Goal: Transaction & Acquisition: Purchase product/service

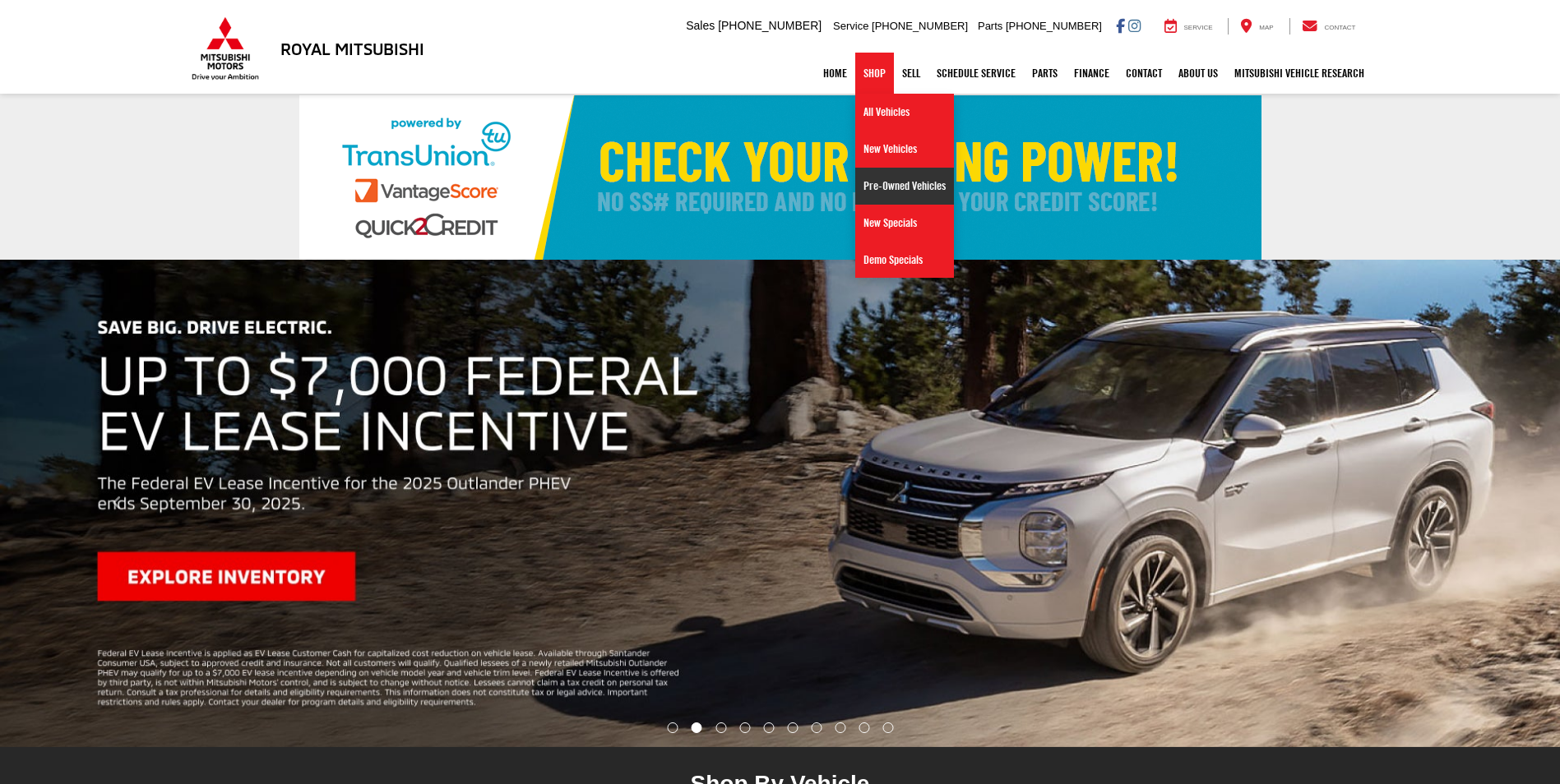
click at [887, 190] on link "Pre-Owned Vehicles" at bounding box center [904, 186] width 99 height 37
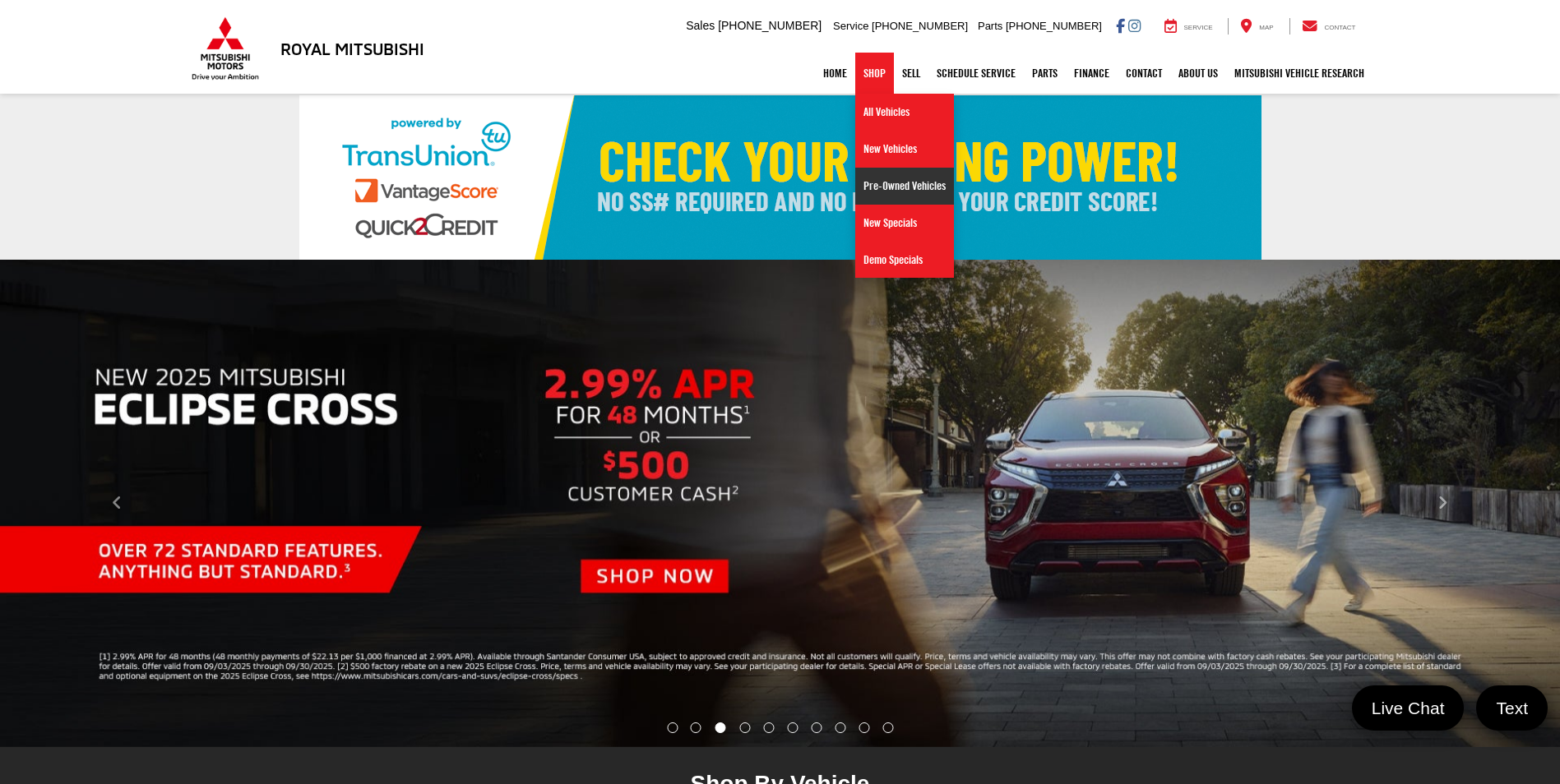
click at [886, 189] on link "Pre-Owned Vehicles" at bounding box center [904, 186] width 99 height 37
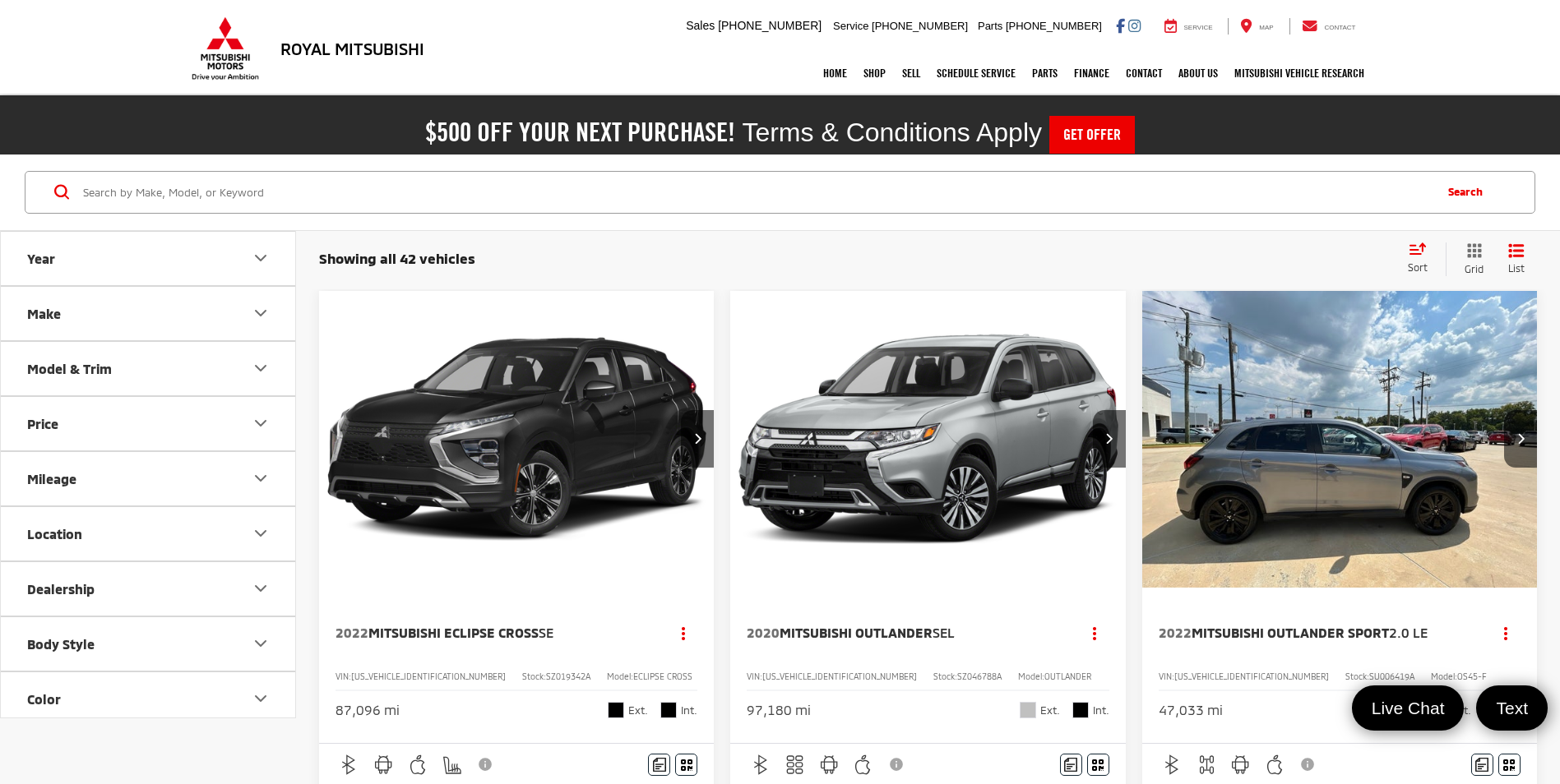
click at [1414, 252] on icon "Select sort value" at bounding box center [1417, 248] width 18 height 13
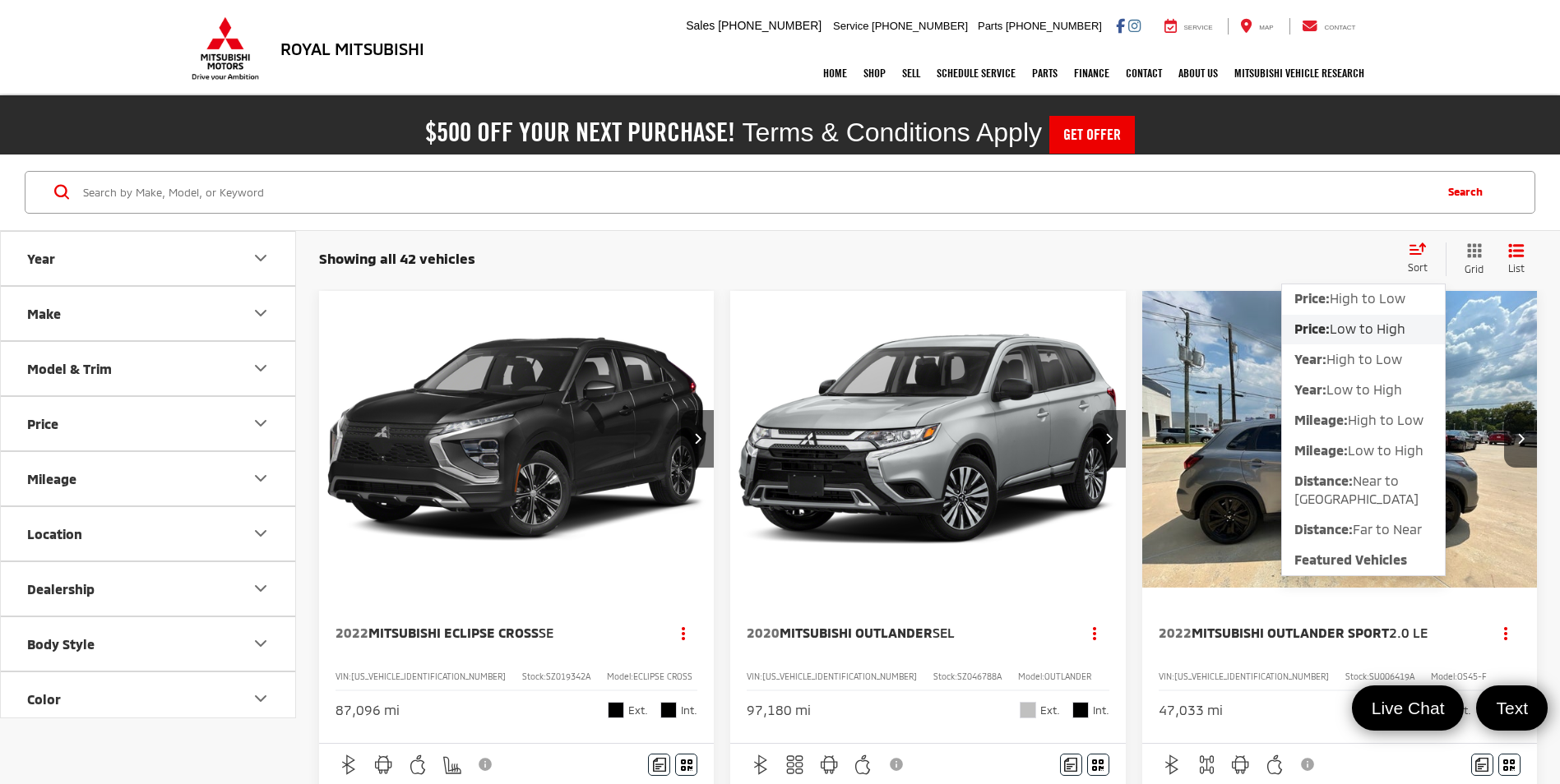
click at [1366, 331] on span "Low to High" at bounding box center [1367, 328] width 75 height 16
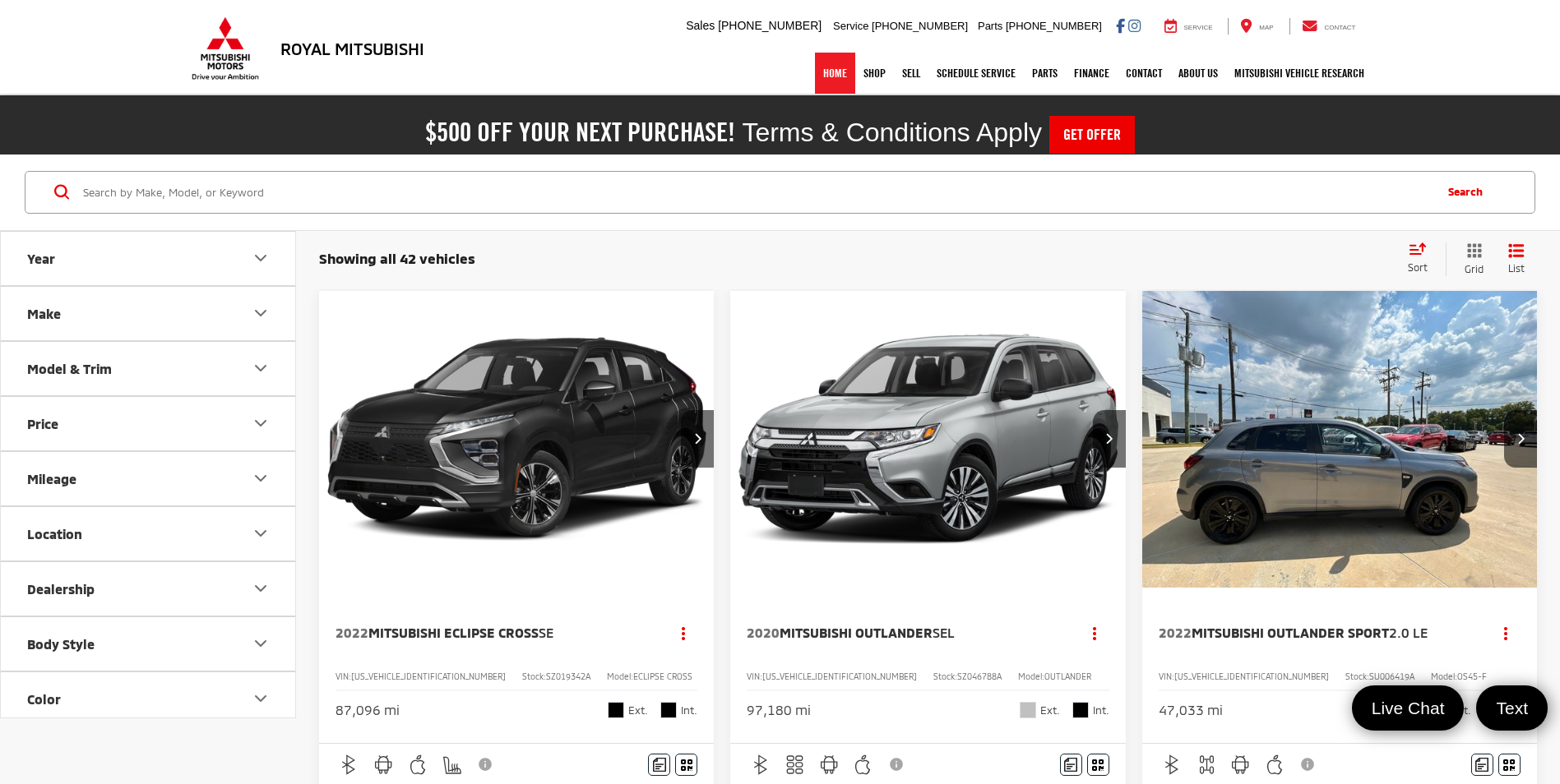
click at [821, 76] on link "Home" at bounding box center [835, 73] width 40 height 41
